Goal: Information Seeking & Learning: Compare options

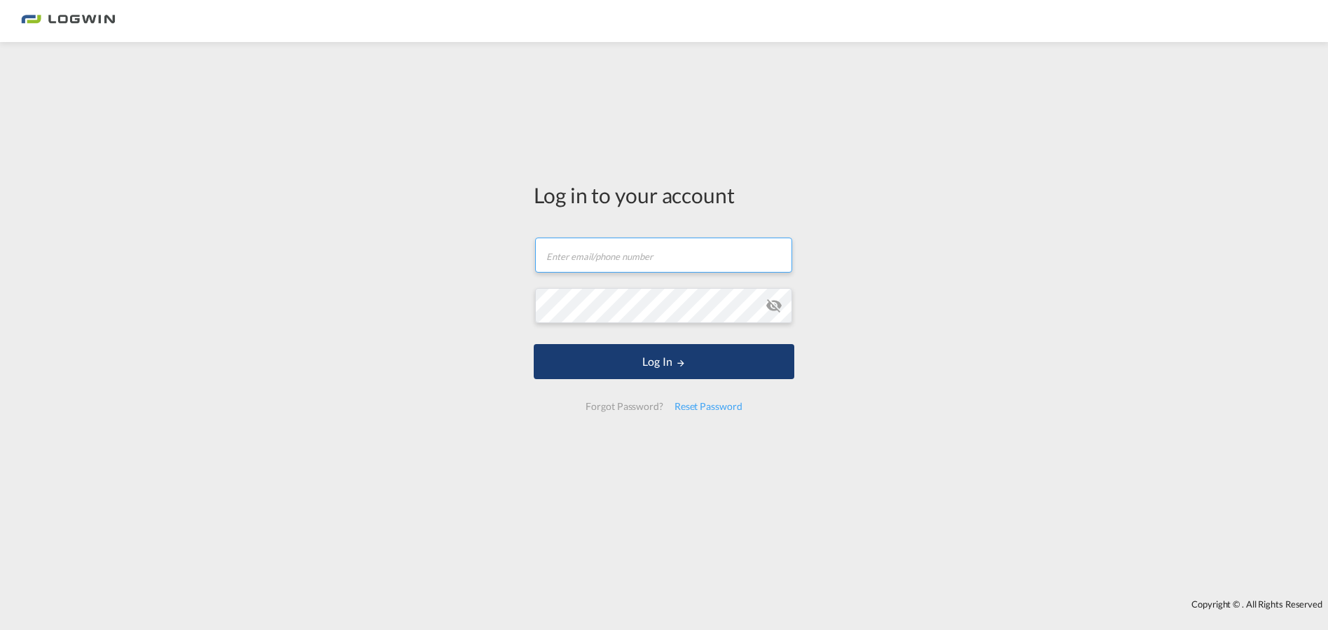
type input "[EMAIL_ADDRESS][PERSON_NAME][DOMAIN_NAME]"
click at [638, 360] on button "Log In" at bounding box center [664, 361] width 261 height 35
